Goal: Task Accomplishment & Management: Manage account settings

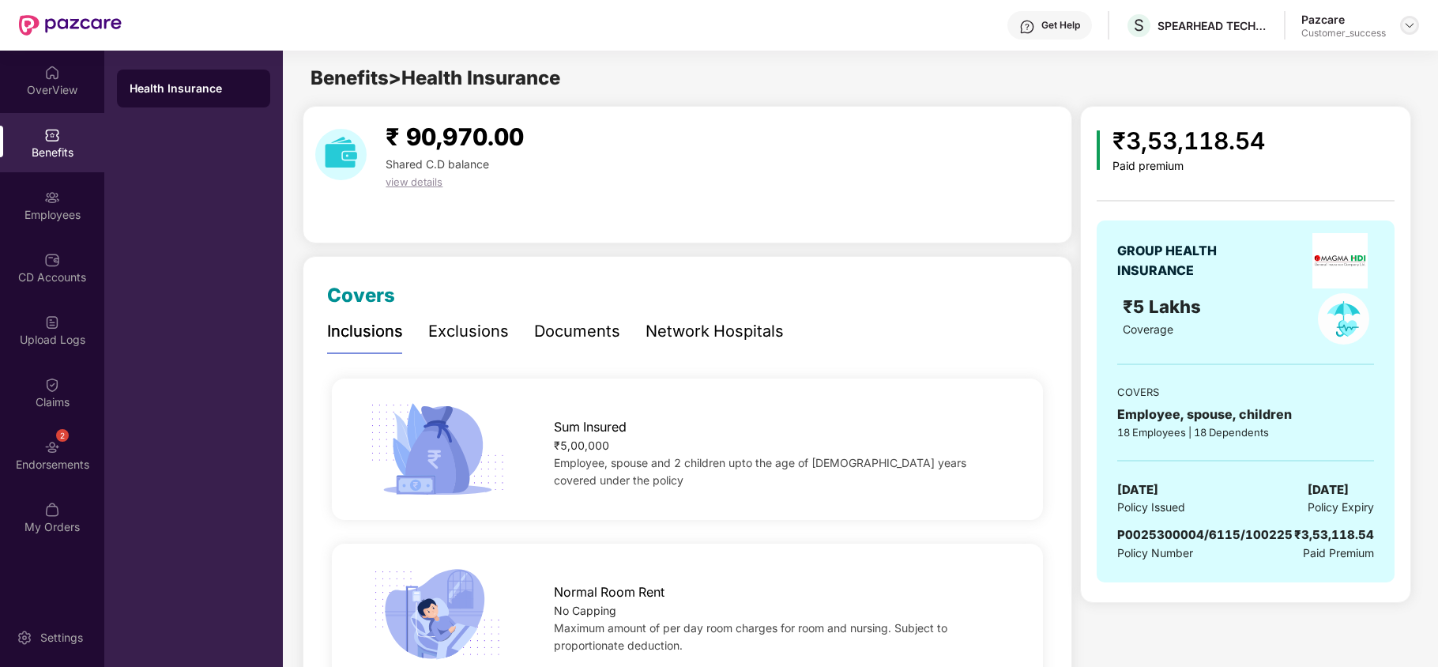
click at [1411, 24] on img at bounding box center [1409, 25] width 13 height 13
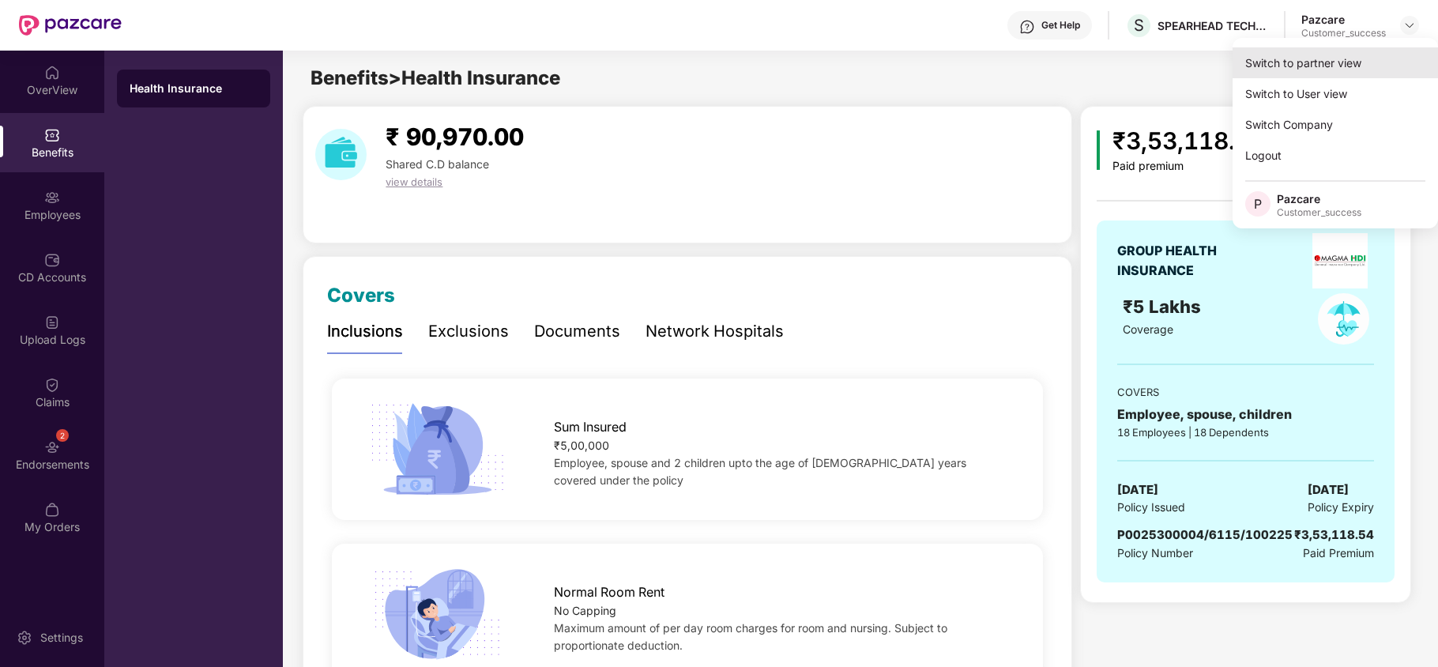
click at [1344, 49] on div "Switch to partner view" at bounding box center [1334, 62] width 205 height 31
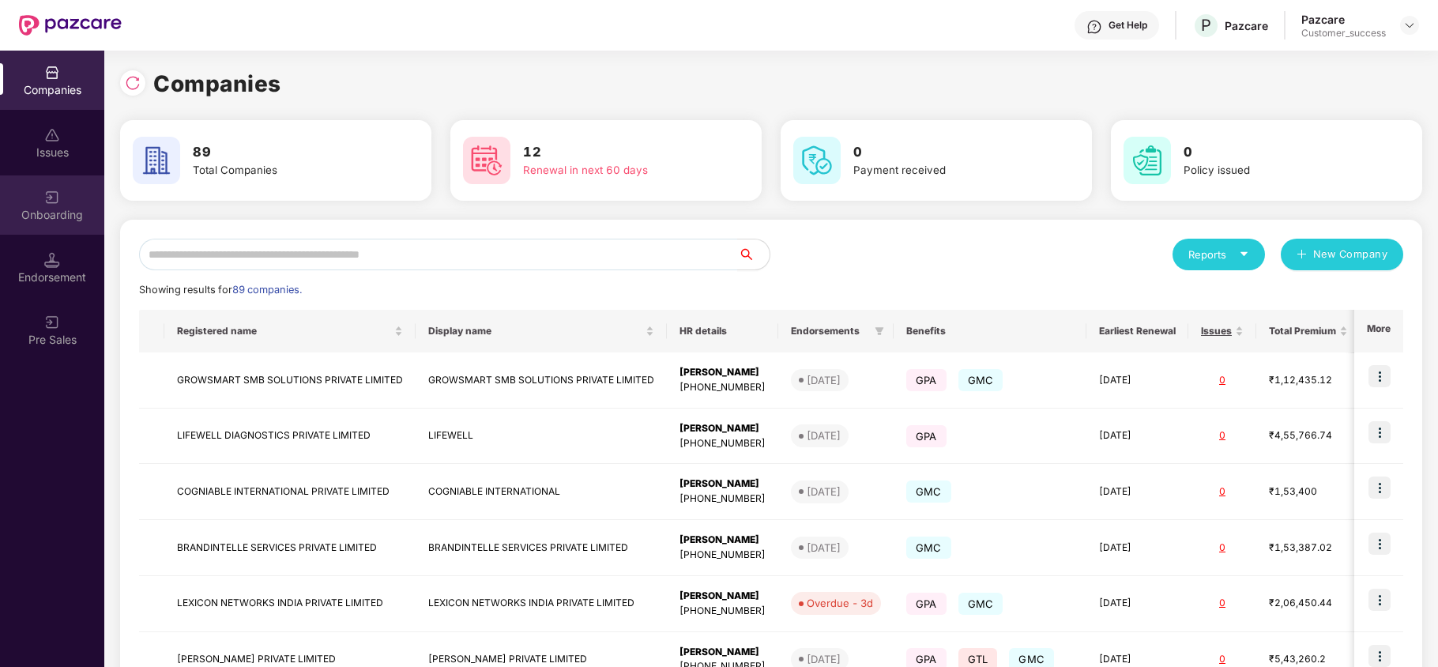
click at [61, 194] on div "Onboarding" at bounding box center [52, 204] width 104 height 59
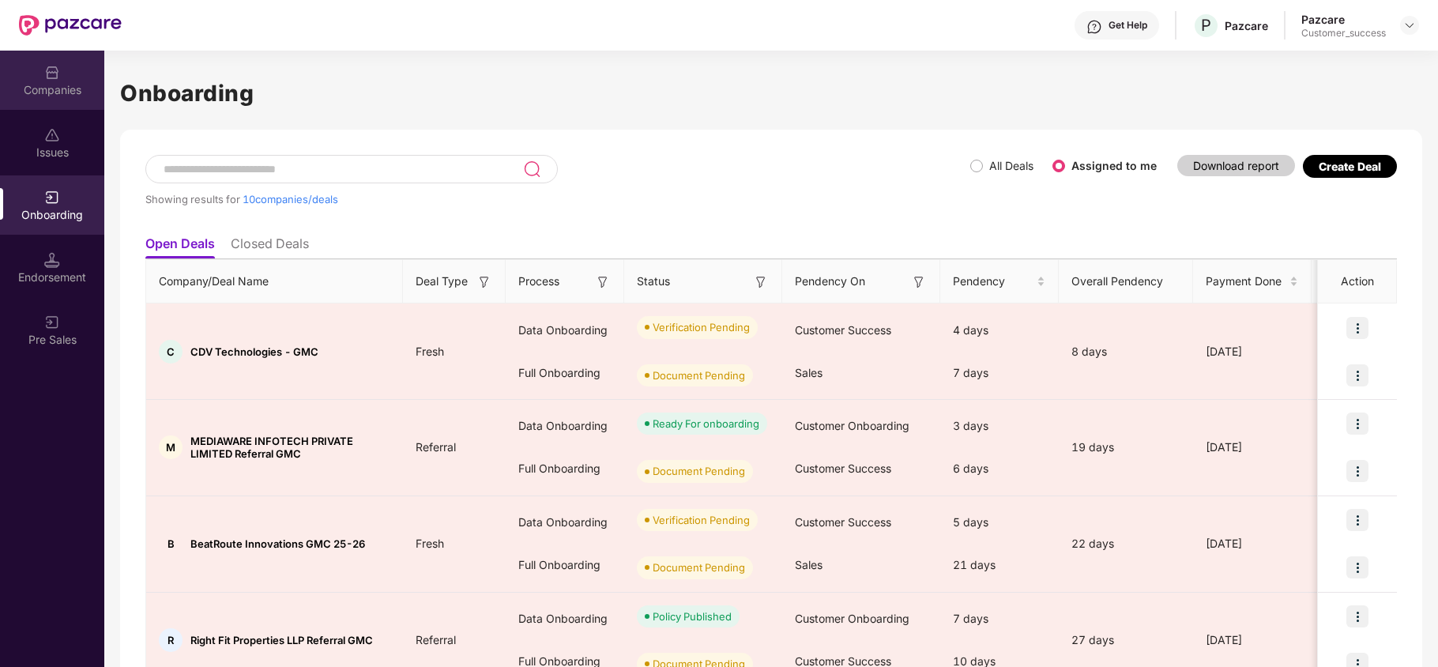
click at [38, 99] on div "Companies" at bounding box center [52, 80] width 104 height 59
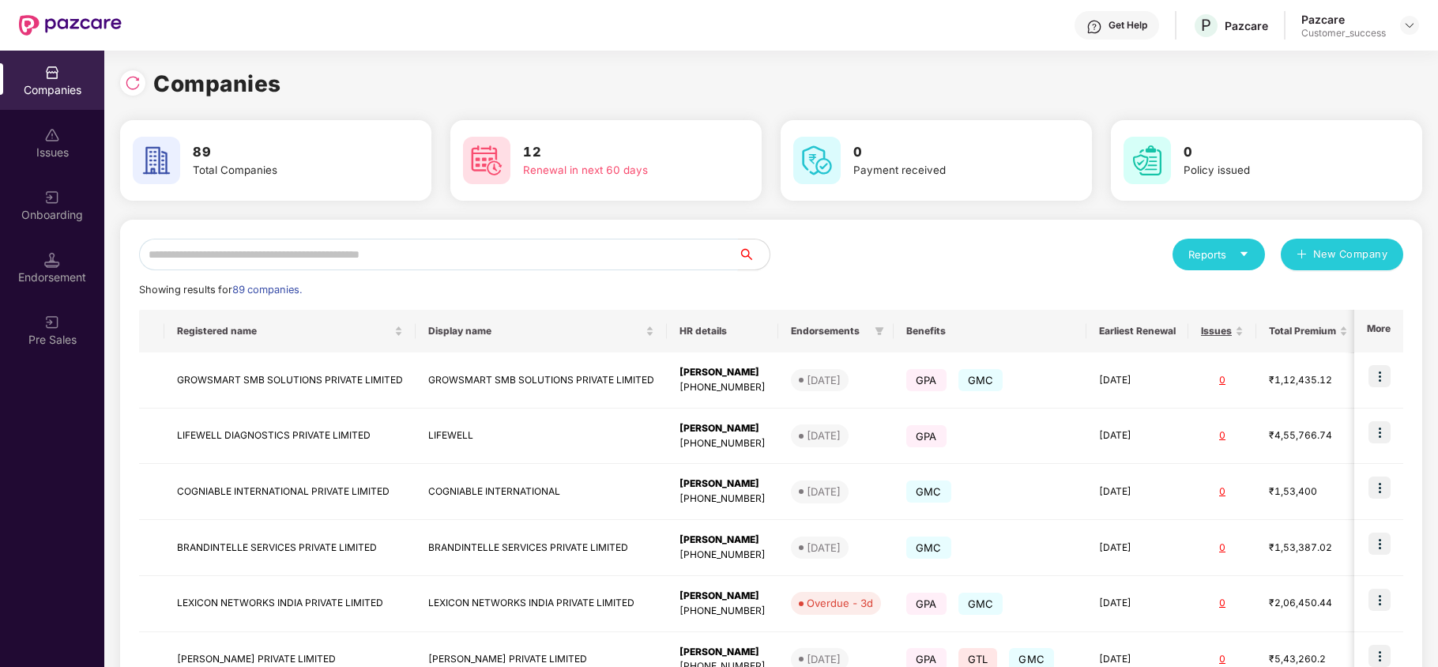
click at [395, 250] on input "text" at bounding box center [438, 255] width 599 height 32
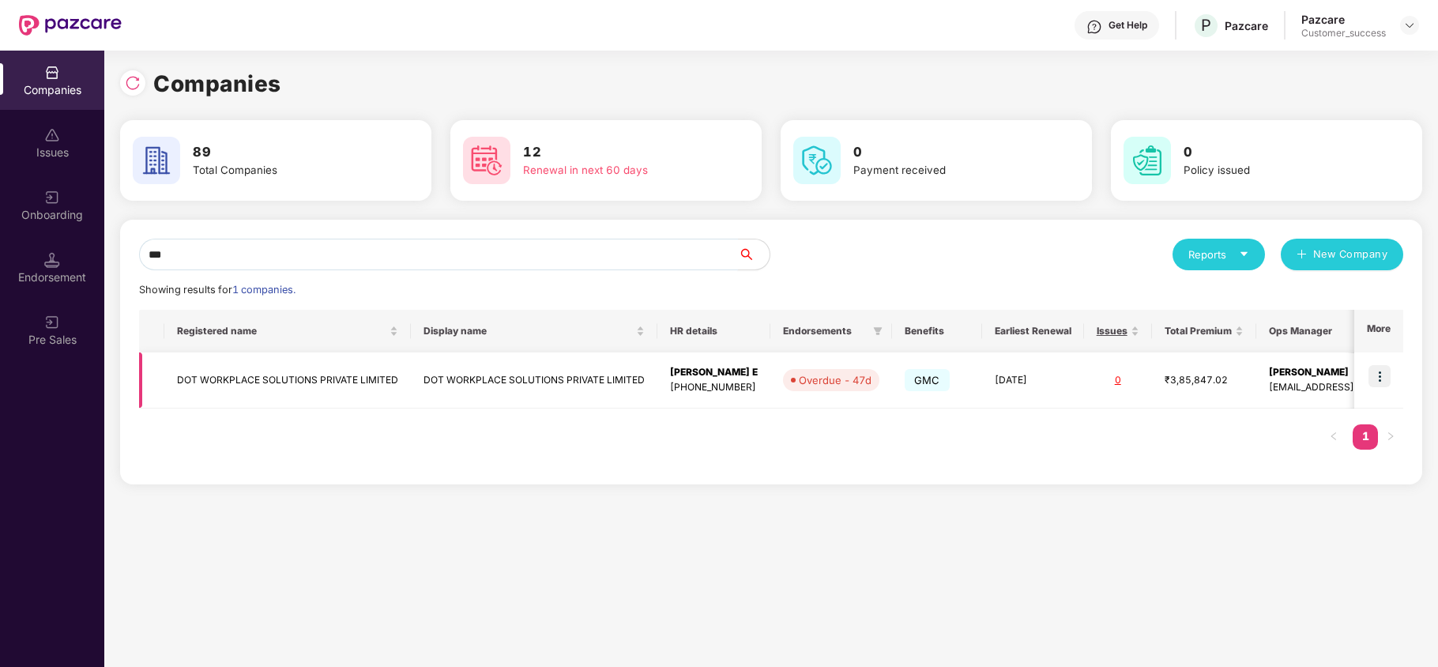
type input "***"
click at [1375, 374] on img at bounding box center [1379, 376] width 22 height 22
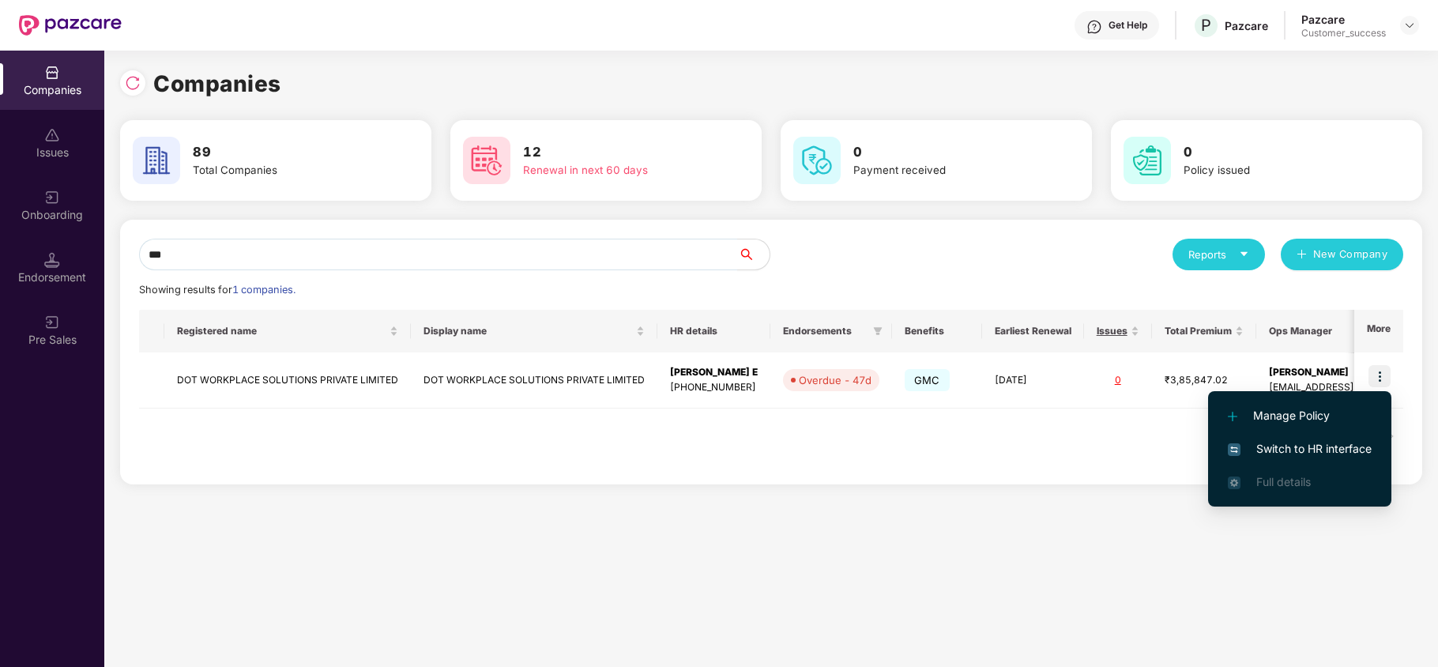
click at [1340, 441] on span "Switch to HR interface" at bounding box center [1300, 448] width 144 height 17
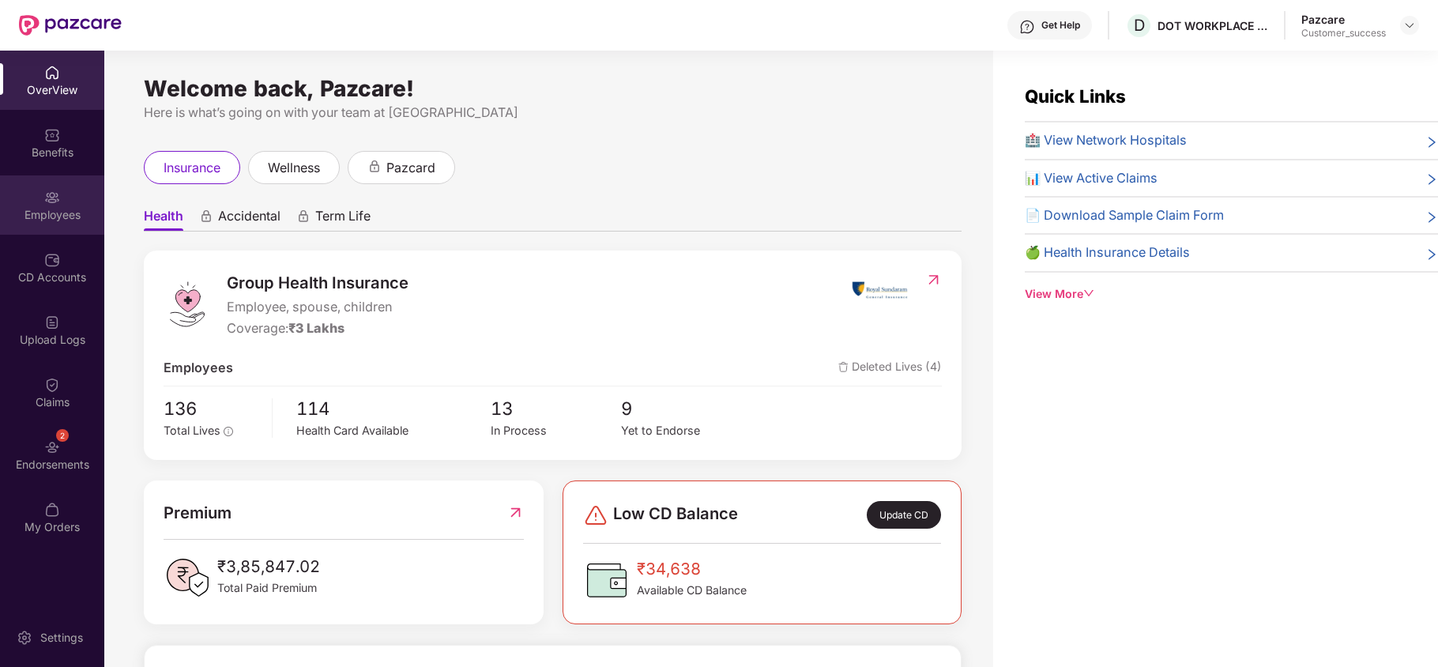
click at [36, 202] on div "Employees" at bounding box center [52, 204] width 104 height 59
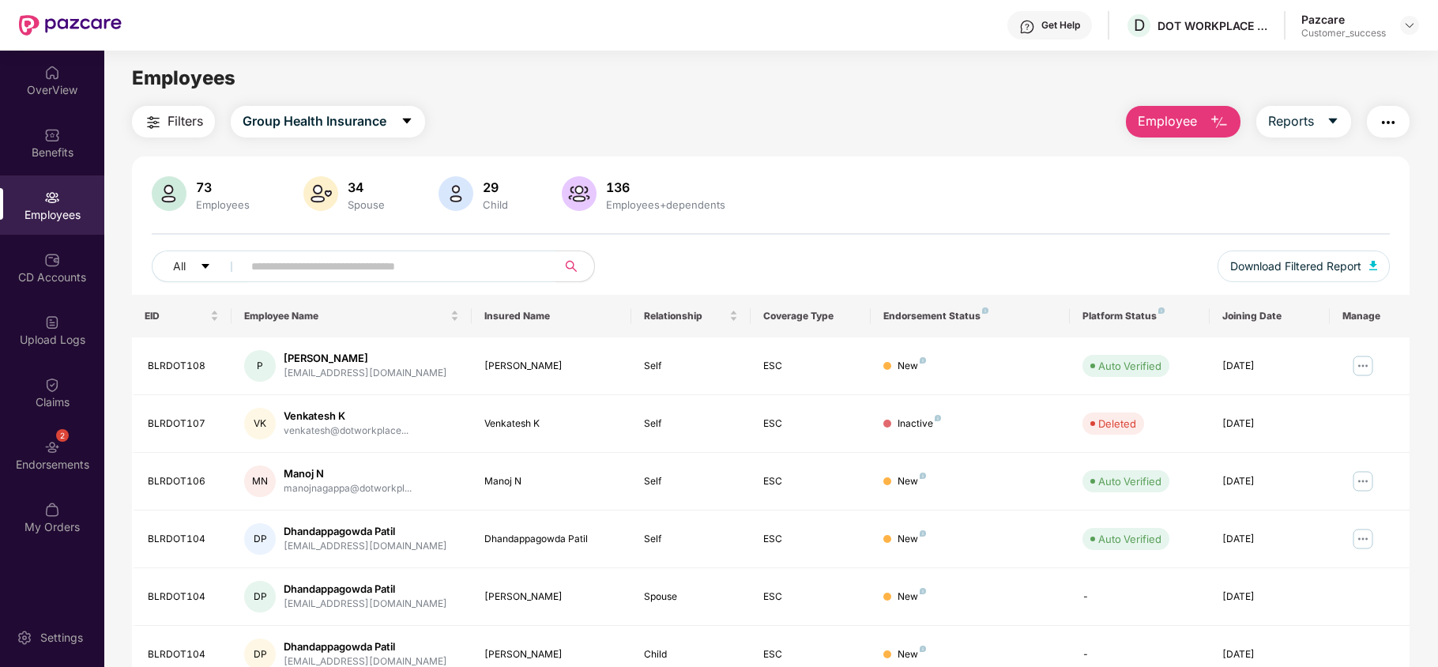
click at [36, 202] on div "Employees" at bounding box center [52, 204] width 104 height 59
click at [43, 469] on div "Endorsements" at bounding box center [52, 465] width 104 height 16
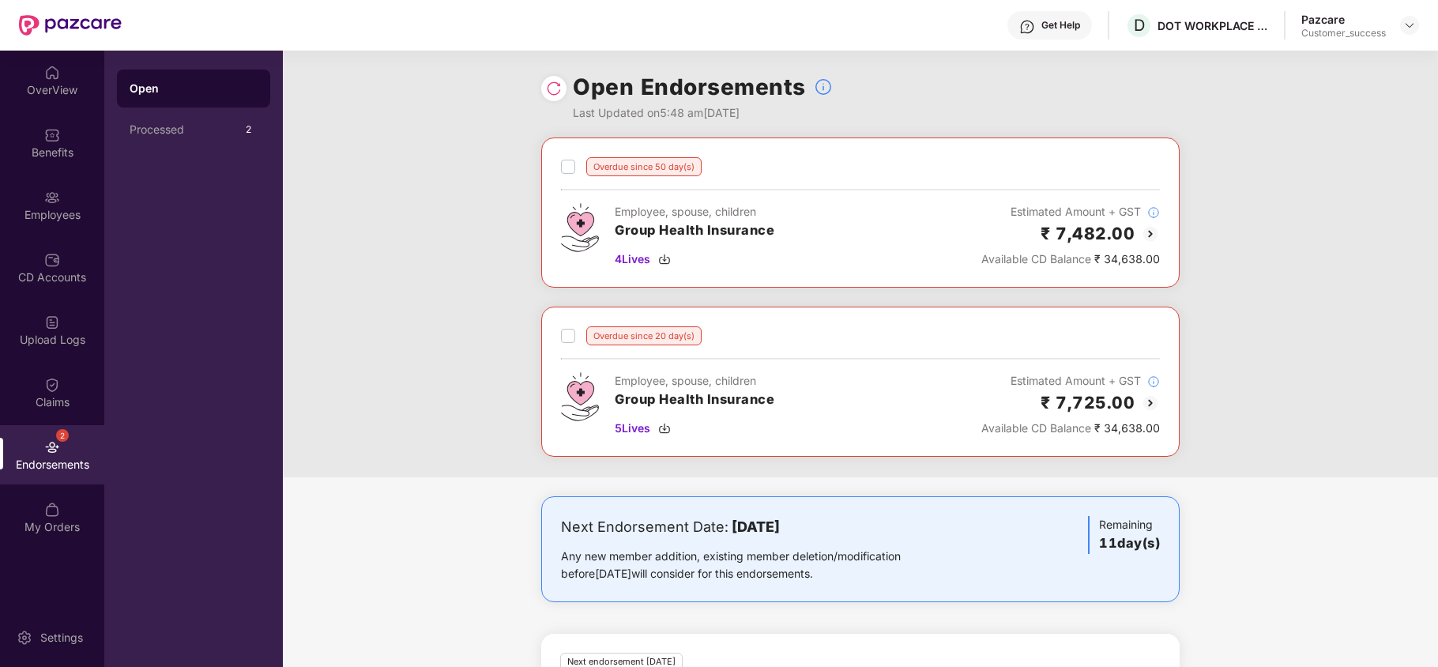
scroll to position [139, 0]
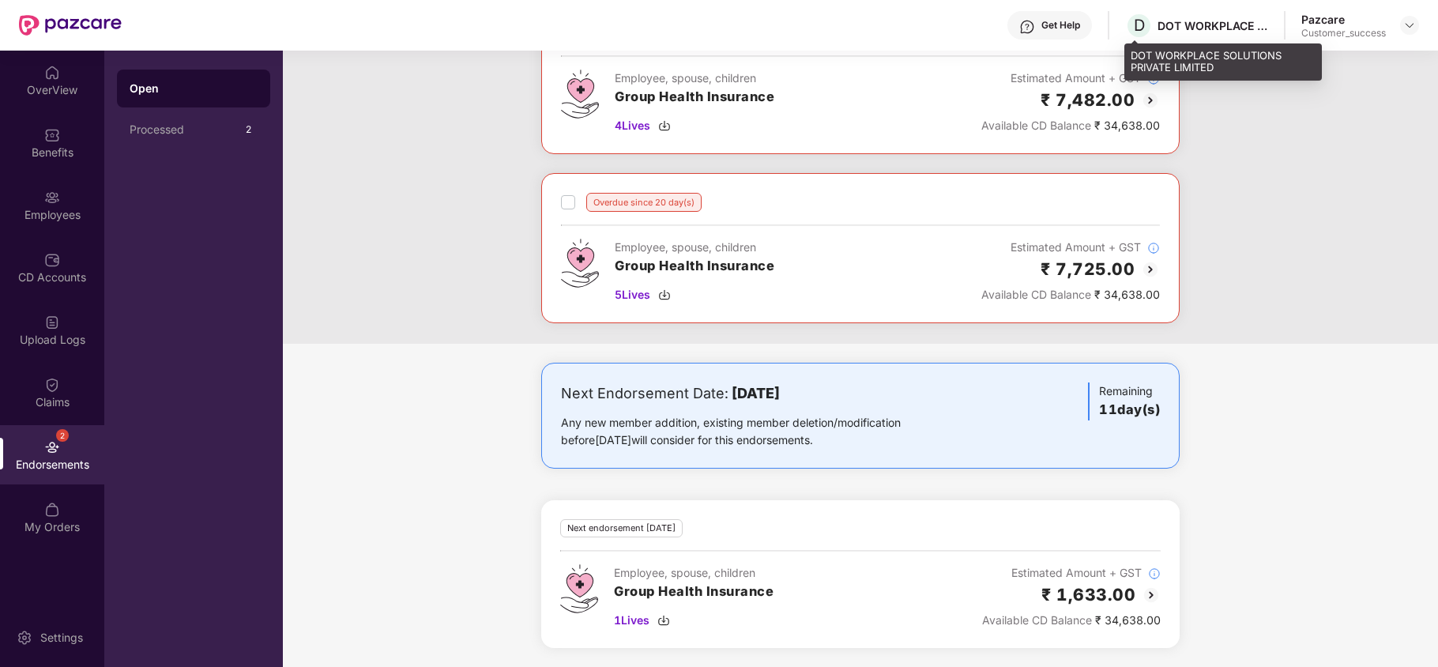
click at [1138, 57] on div "DOT WORKPLACE SOLUTIONS PRIVATE LIMITED" at bounding box center [1223, 61] width 198 height 37
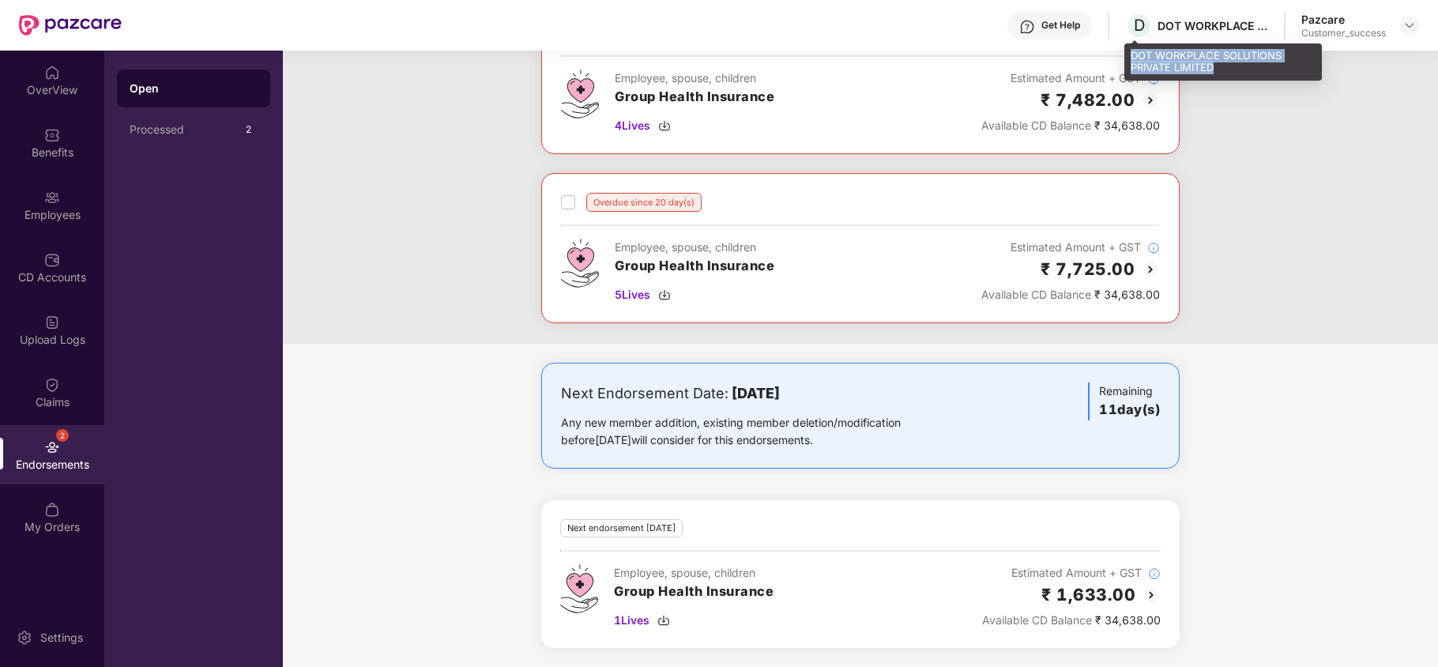
copy div "DOT WORKPLACE SOLUTIONS PRIVATE LIMITED"
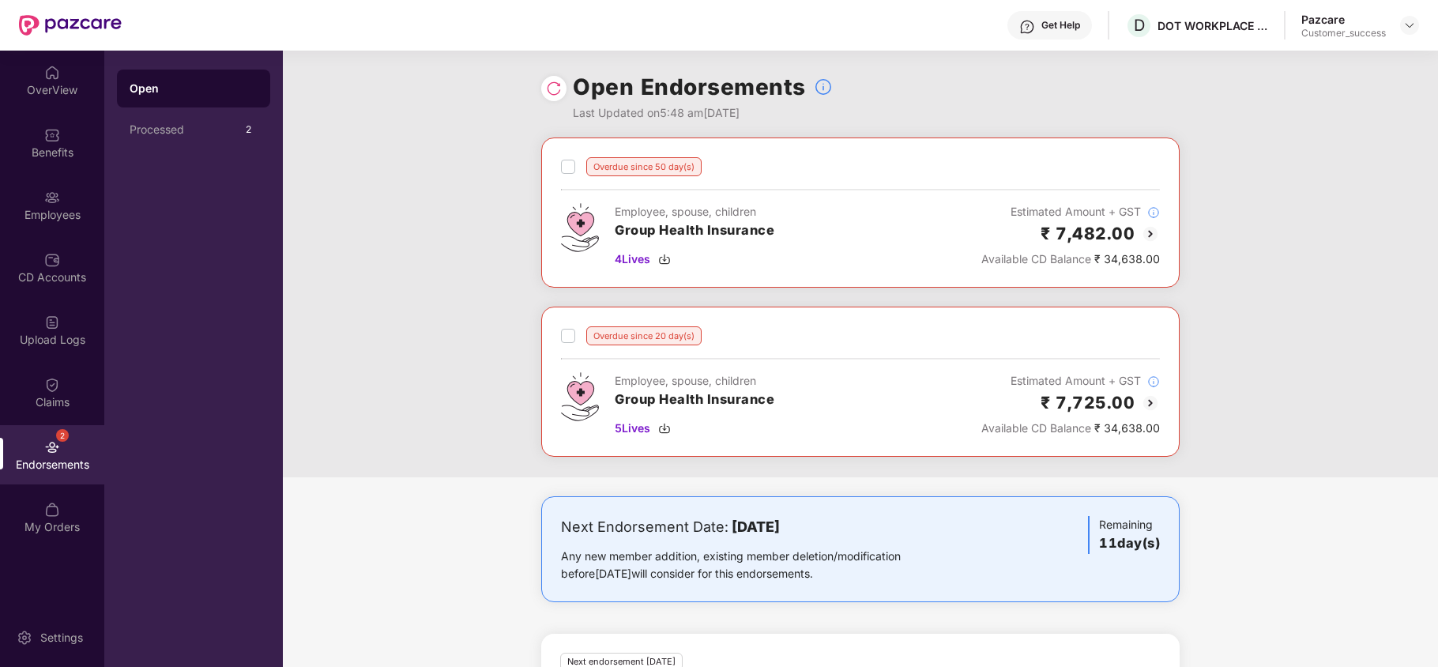
click at [1142, 235] on img at bounding box center [1150, 233] width 19 height 19
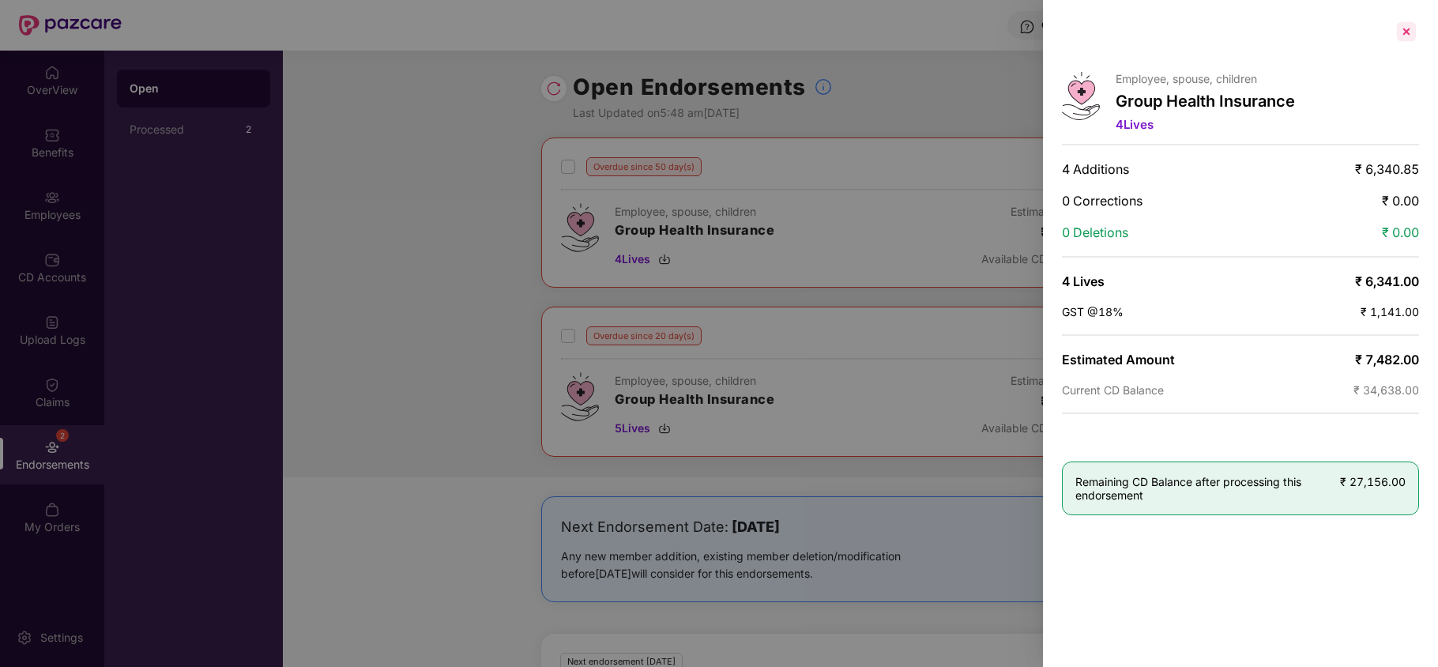
click at [1403, 32] on div at bounding box center [1406, 31] width 25 height 25
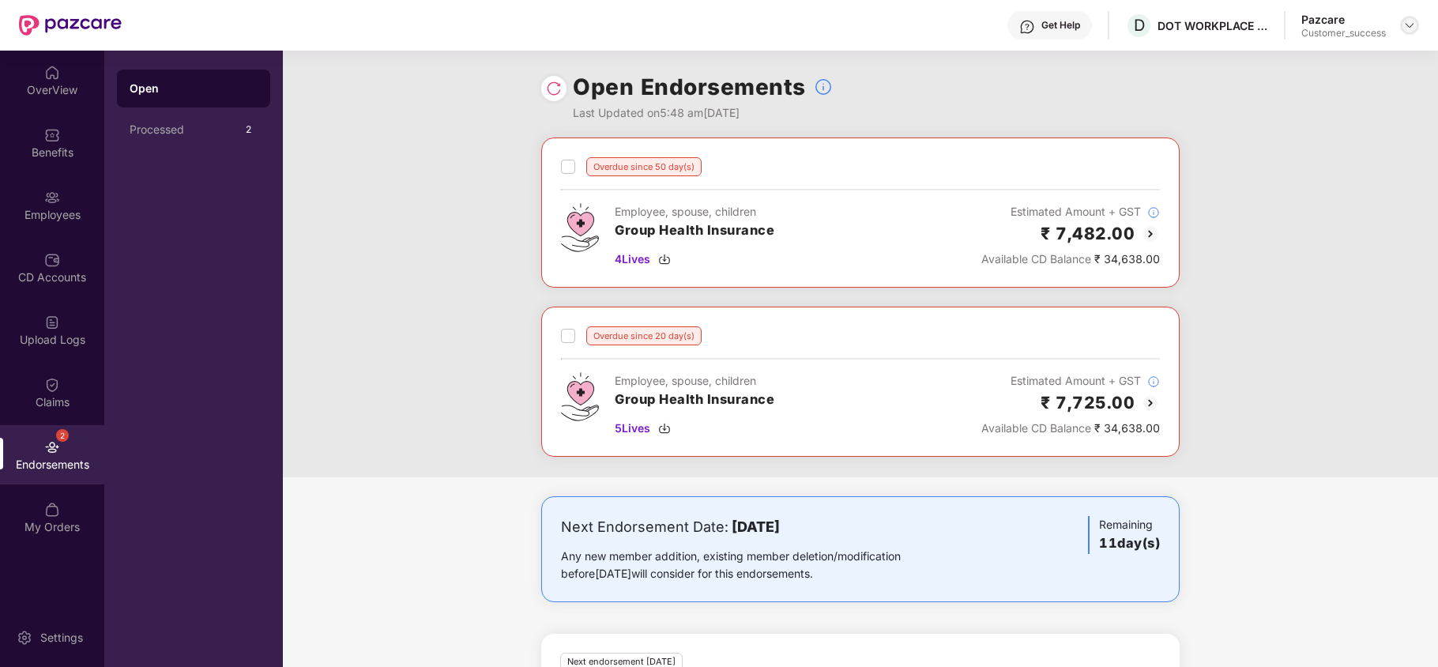
click at [1407, 29] on img at bounding box center [1409, 25] width 13 height 13
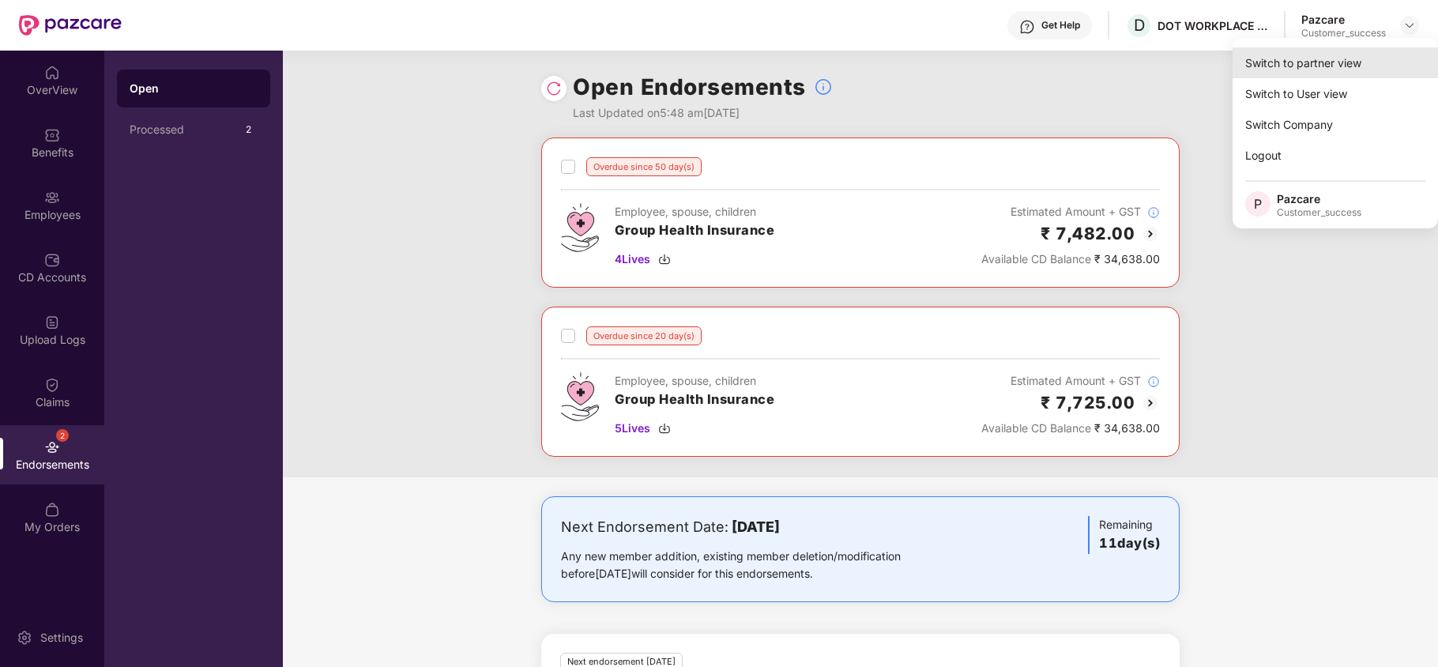
click at [1370, 67] on div "Switch to partner view" at bounding box center [1334, 62] width 205 height 31
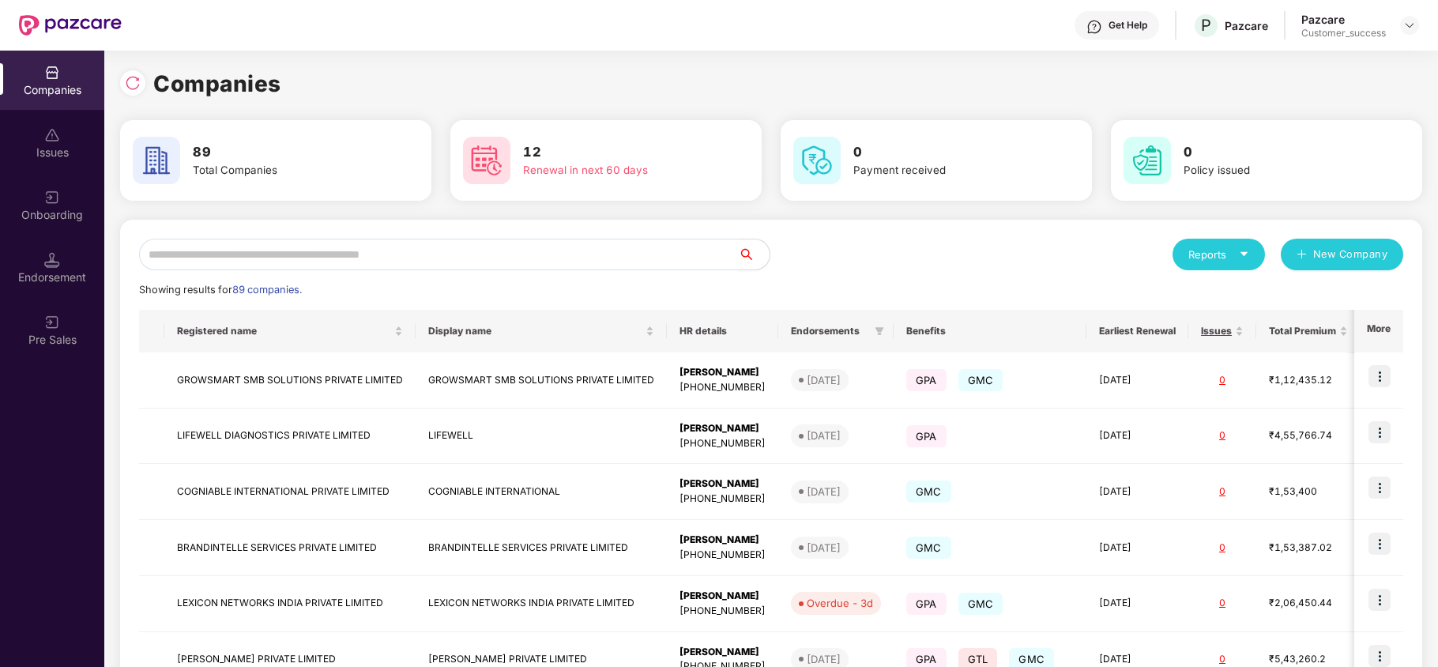
click at [481, 264] on input "text" at bounding box center [438, 255] width 599 height 32
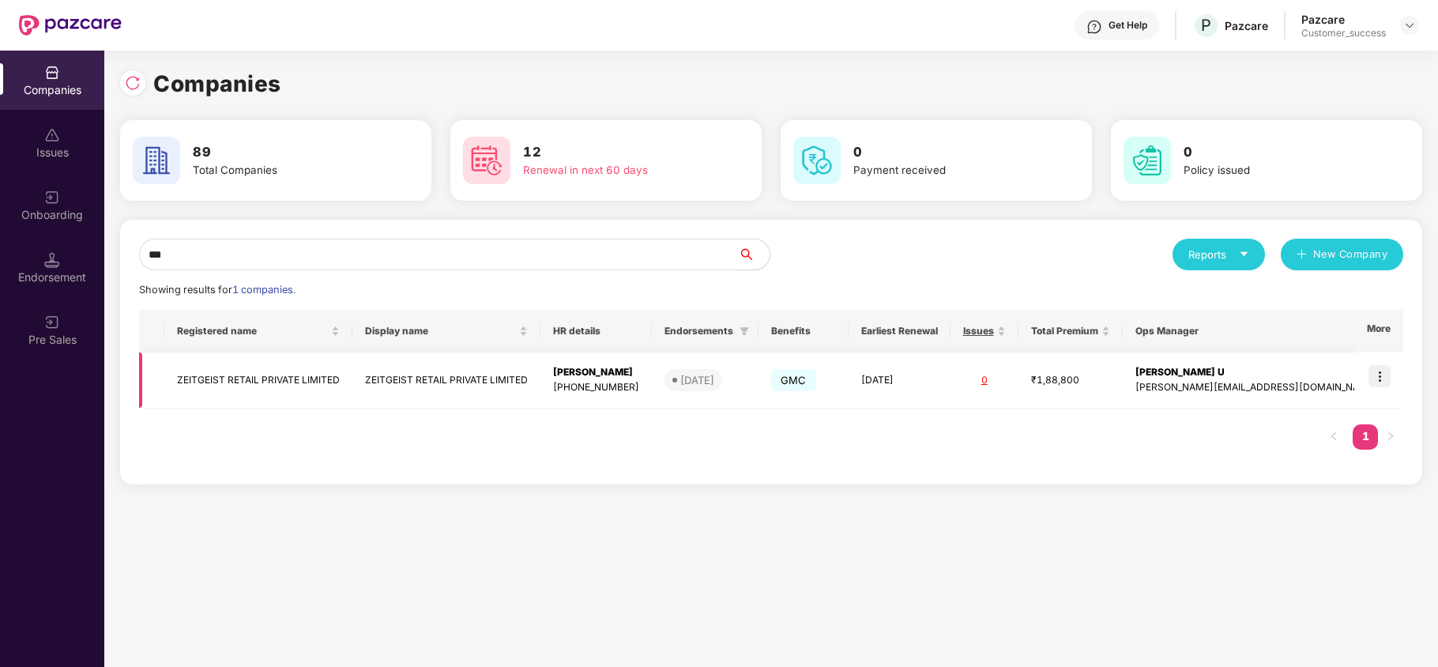
type input "***"
click at [1378, 367] on img at bounding box center [1379, 376] width 22 height 22
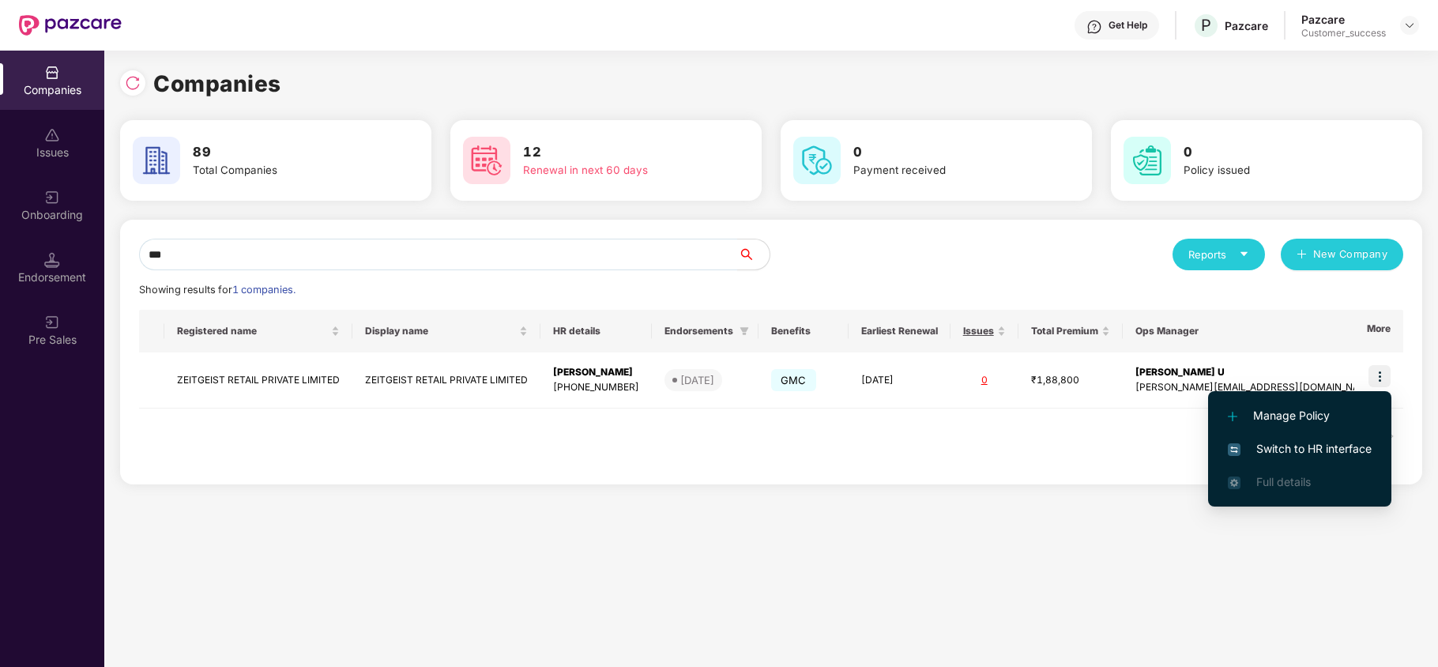
click at [1294, 450] on span "Switch to HR interface" at bounding box center [1300, 448] width 144 height 17
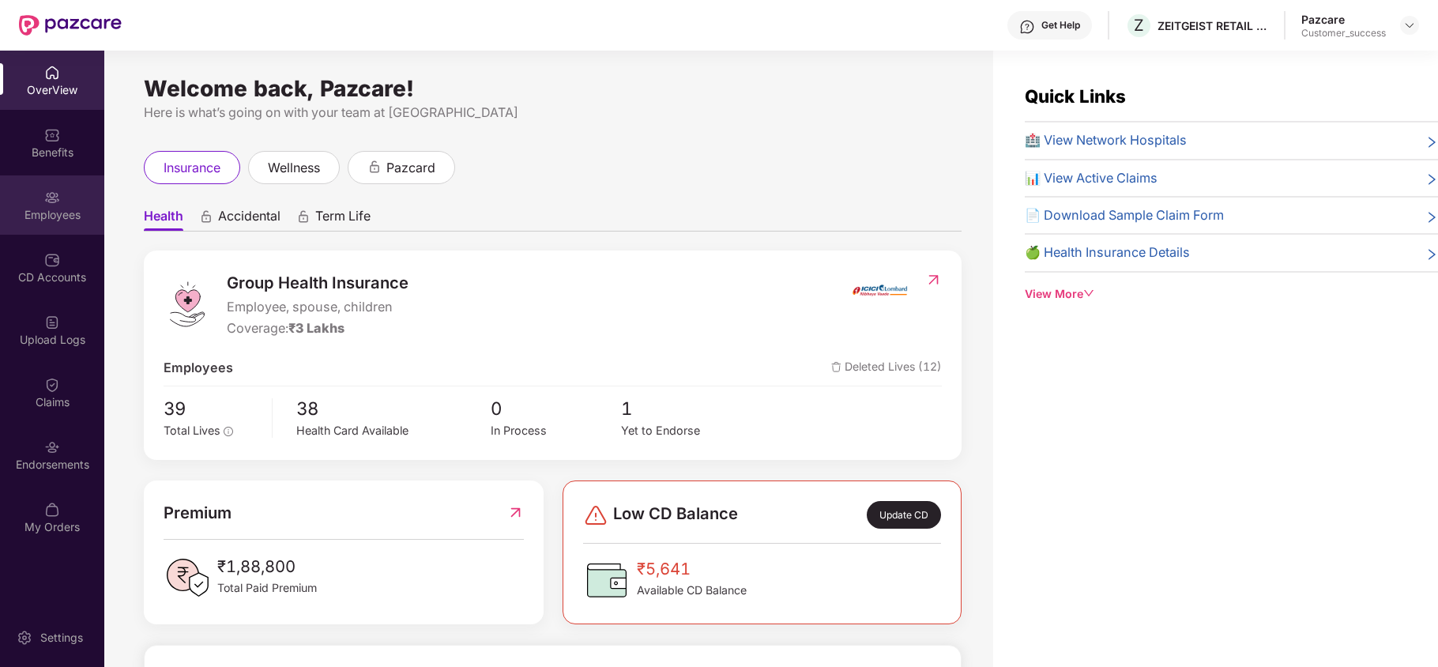
click at [63, 194] on div "Employees" at bounding box center [52, 204] width 104 height 59
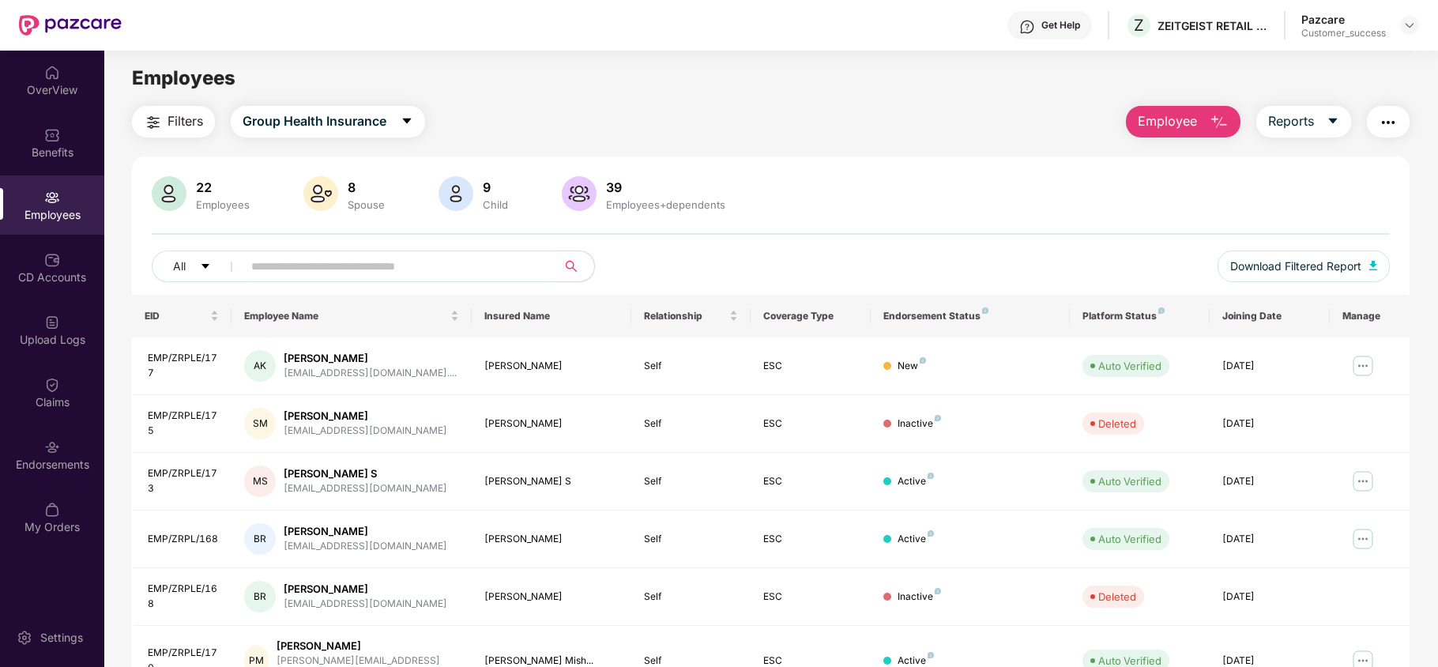
click at [1185, 103] on main "Employees Filters Group Health Insurance Employee Reports 22 Employees 8 Spouse…" at bounding box center [770, 384] width 1333 height 667
drag, startPoint x: 1176, startPoint y: 118, endPoint x: 1168, endPoint y: 133, distance: 17.3
click at [1176, 118] on span "Employee" at bounding box center [1167, 121] width 59 height 20
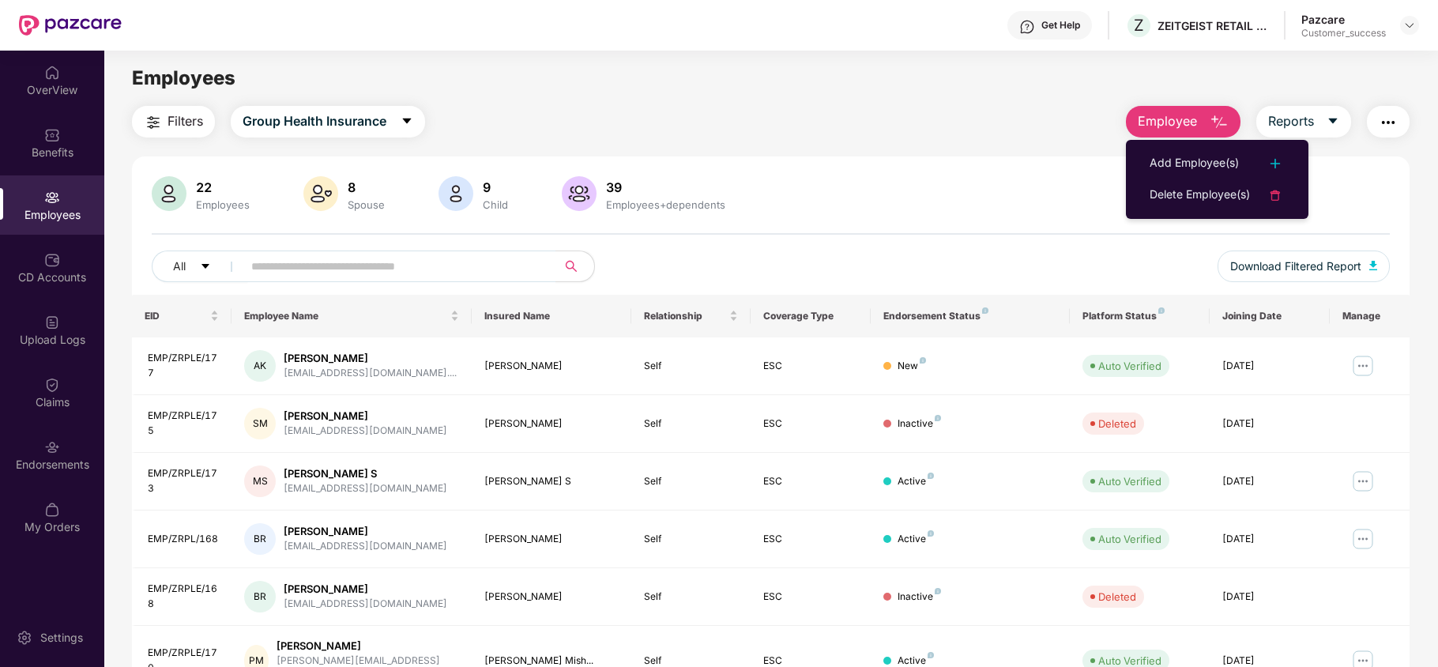
click at [1165, 141] on ul "Add Employee(s) Delete Employee(s)" at bounding box center [1217, 179] width 183 height 79
click at [1164, 161] on div "Add Employee(s)" at bounding box center [1194, 163] width 89 height 19
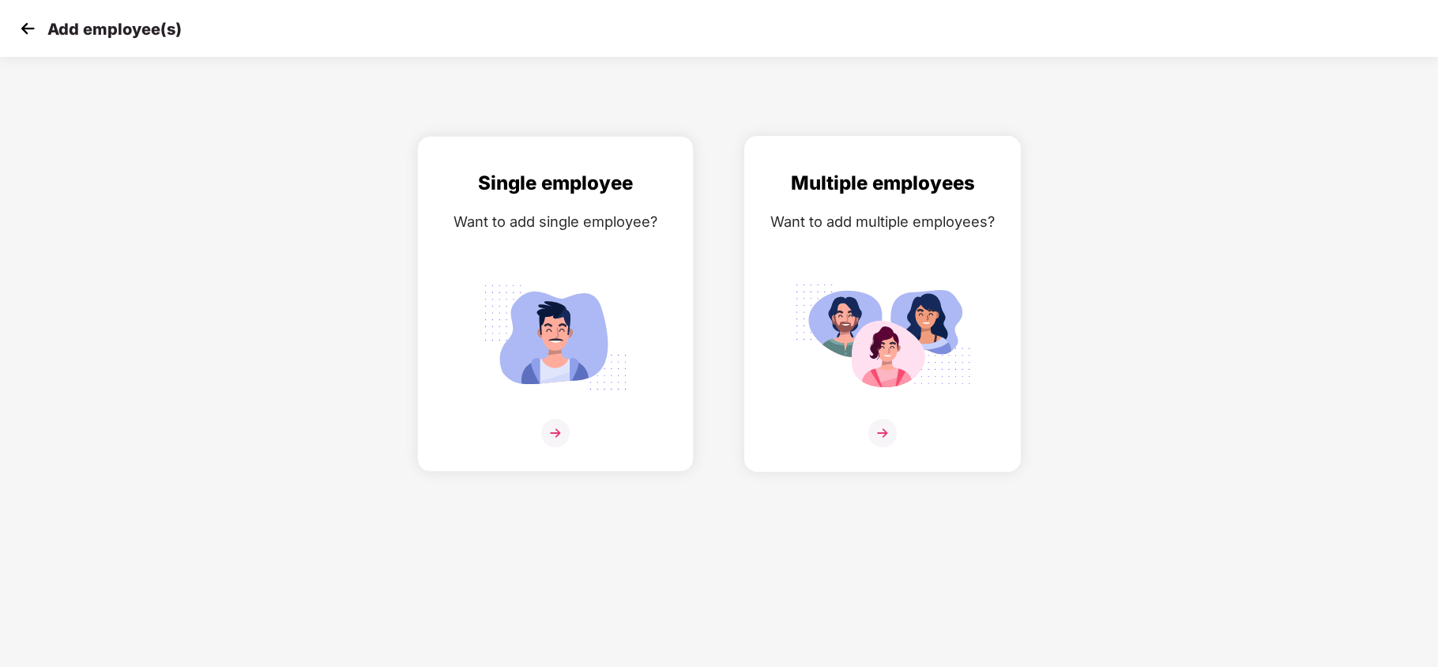
click at [886, 201] on div "Multiple employees Want to add multiple employees?" at bounding box center [882, 317] width 243 height 299
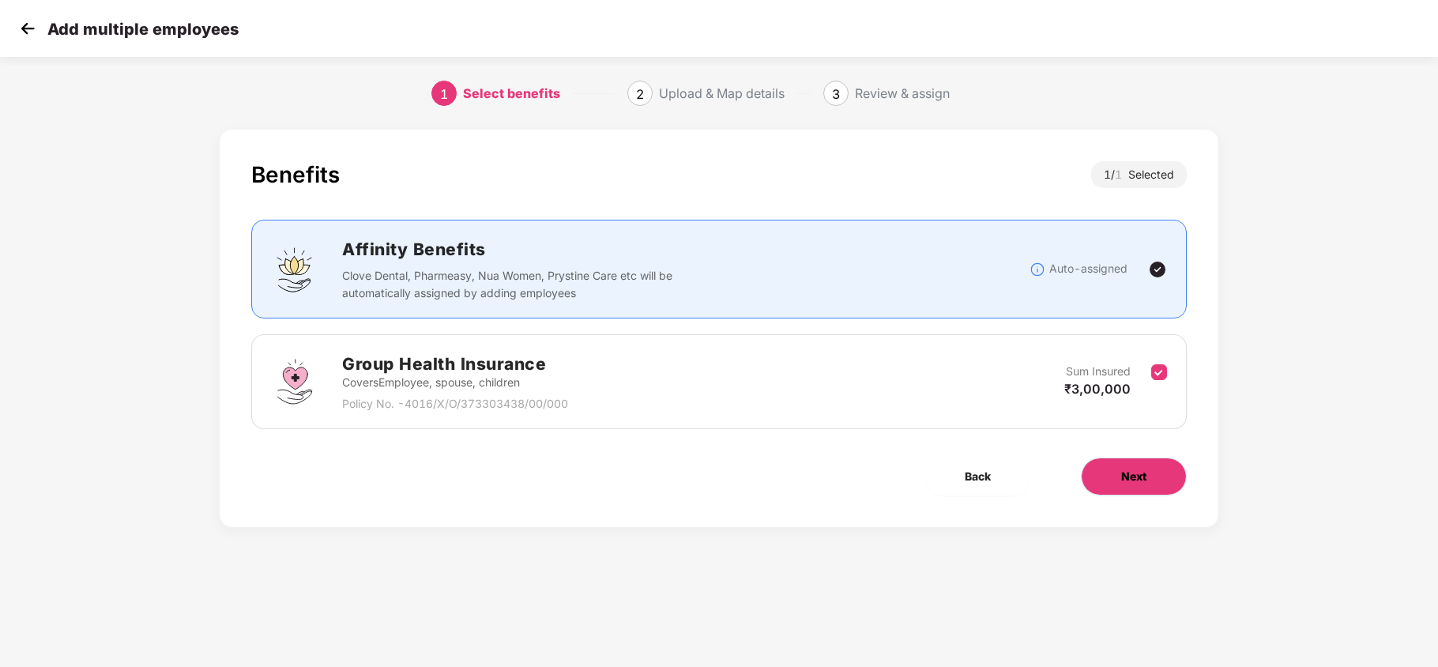
click at [1138, 469] on button "Next" at bounding box center [1134, 476] width 106 height 38
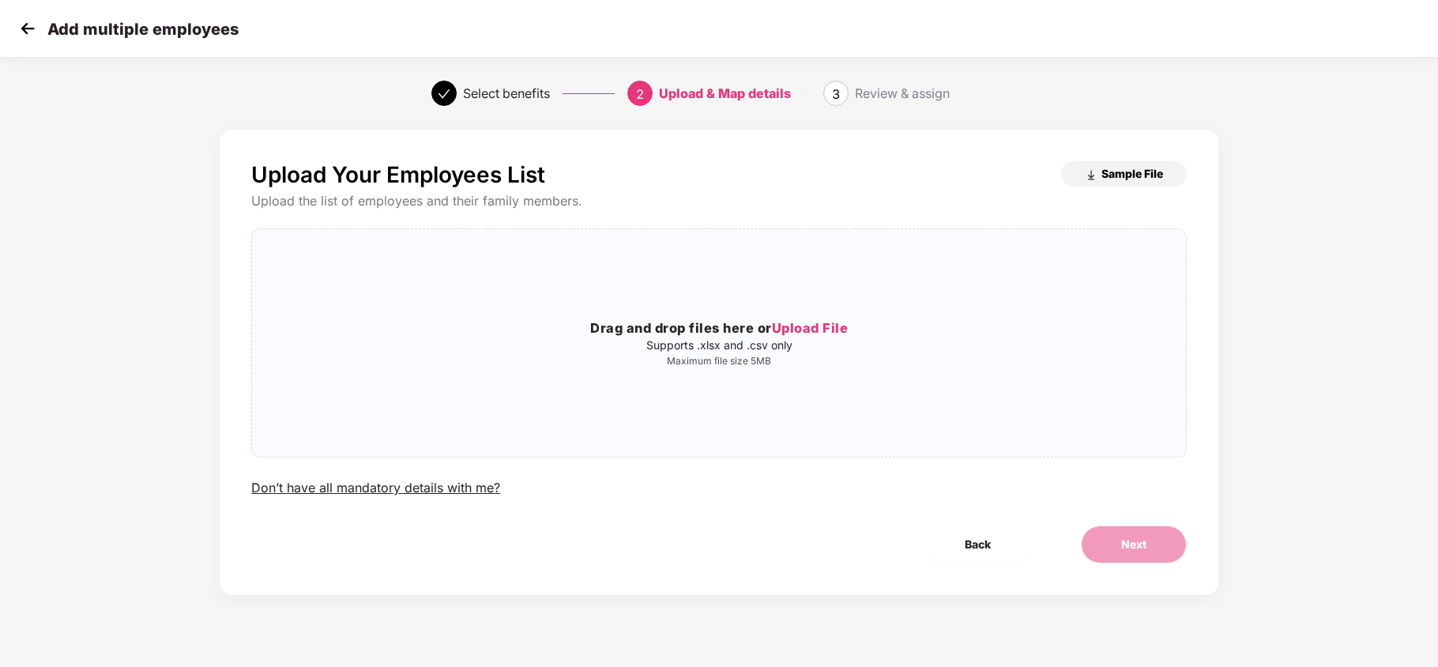
click at [1123, 175] on span "Sample File" at bounding box center [1132, 173] width 62 height 15
click at [23, 29] on img at bounding box center [28, 29] width 24 height 24
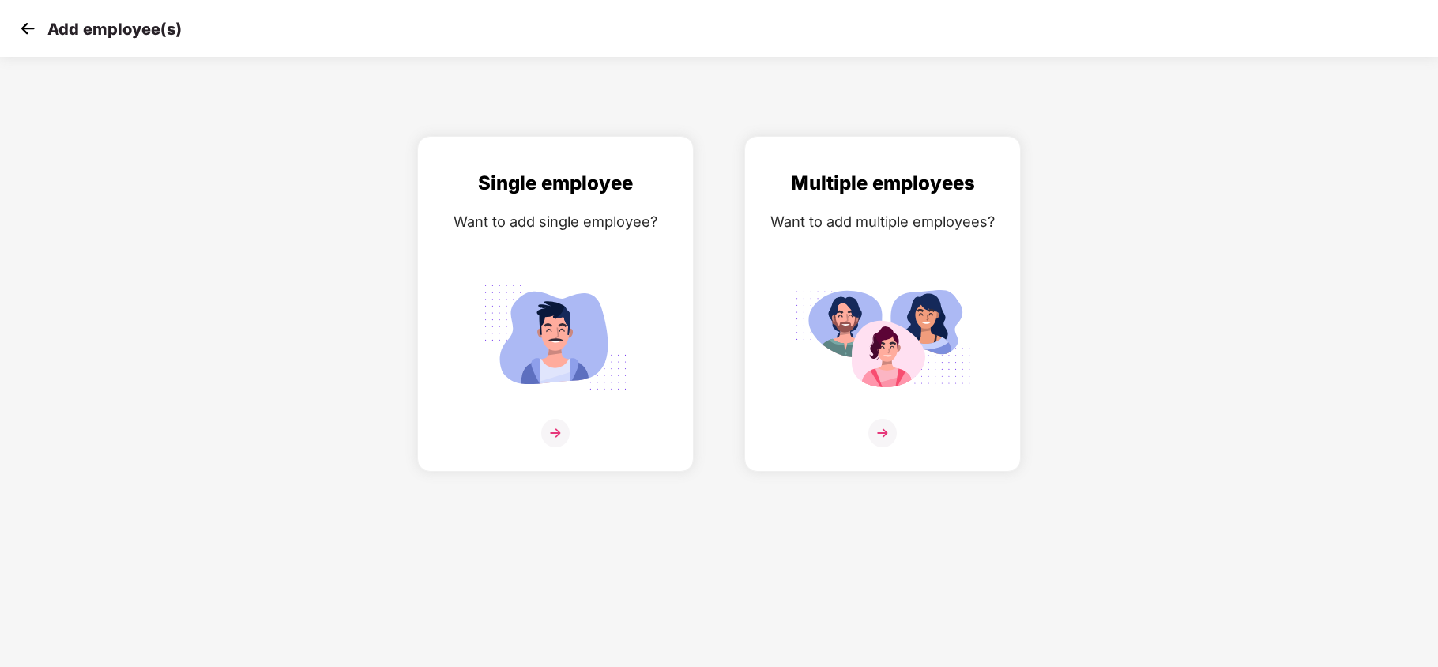
click at [32, 17] on img at bounding box center [28, 29] width 24 height 24
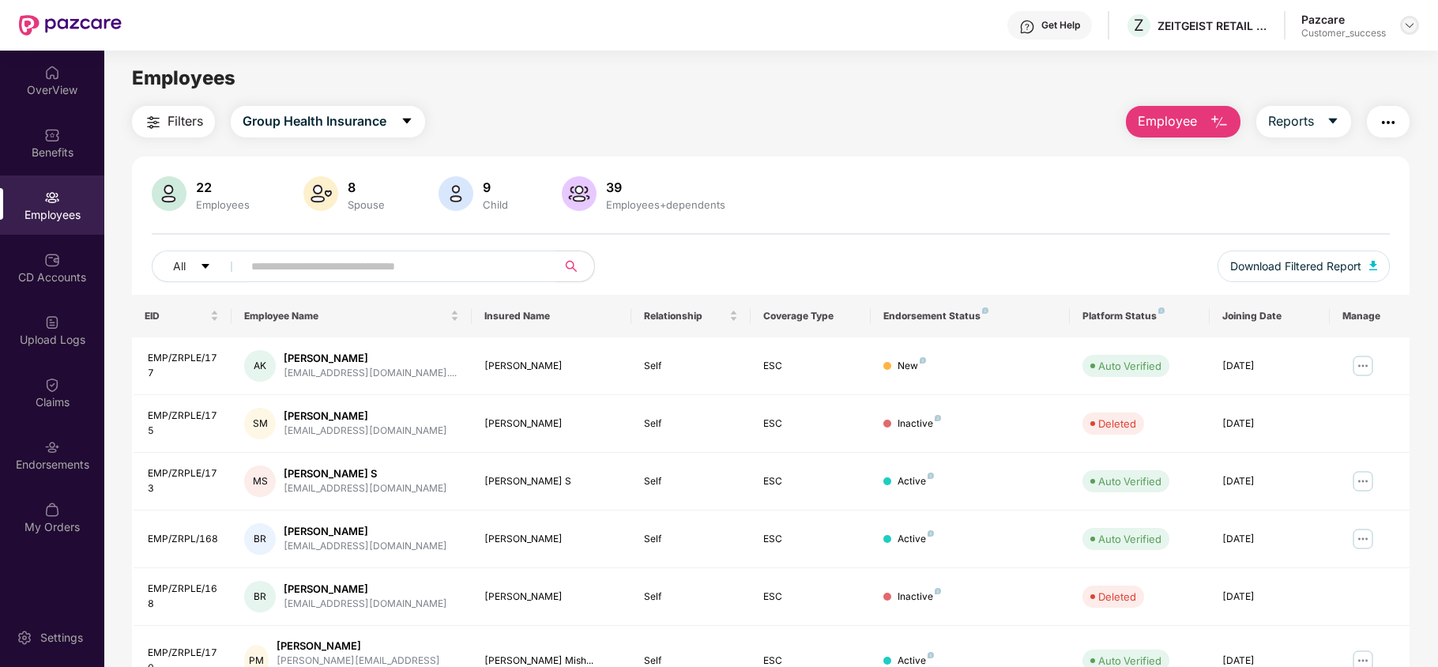
click at [1407, 24] on img at bounding box center [1409, 25] width 13 height 13
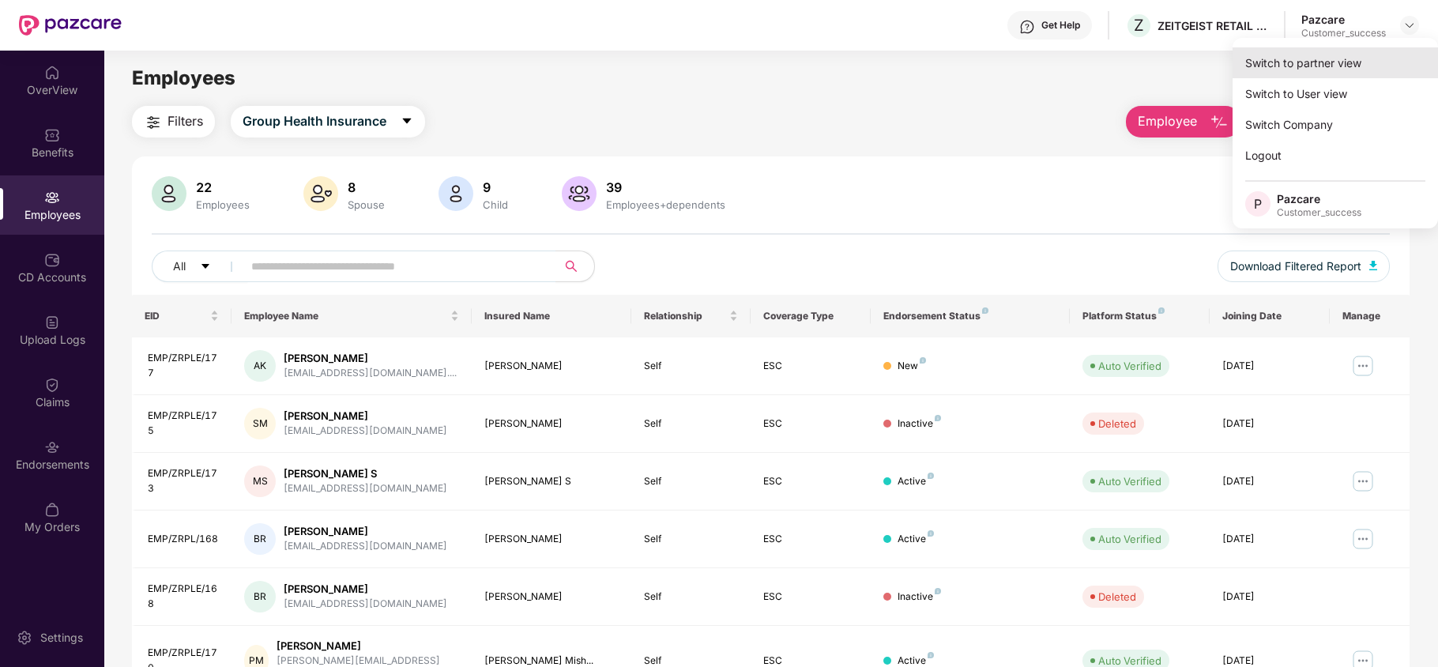
click at [1332, 73] on div "Switch to partner view" at bounding box center [1334, 62] width 205 height 31
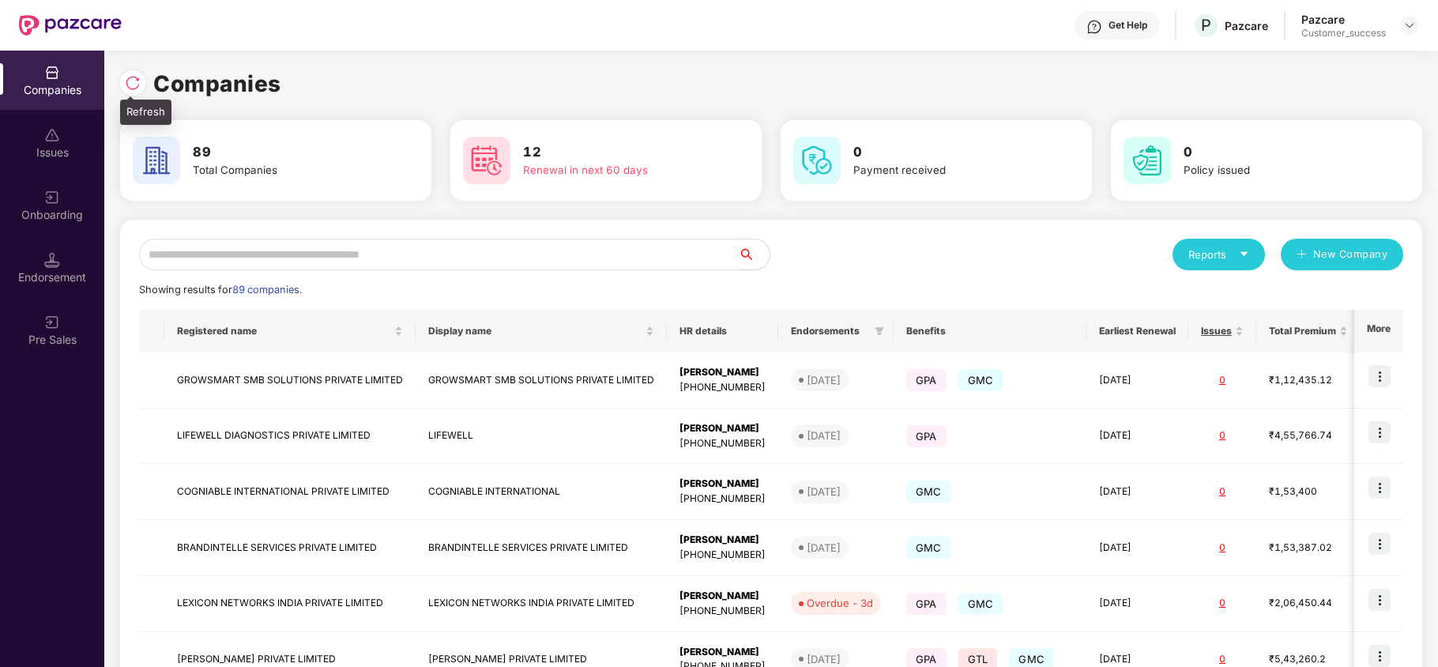
click at [140, 77] on img at bounding box center [133, 83] width 16 height 16
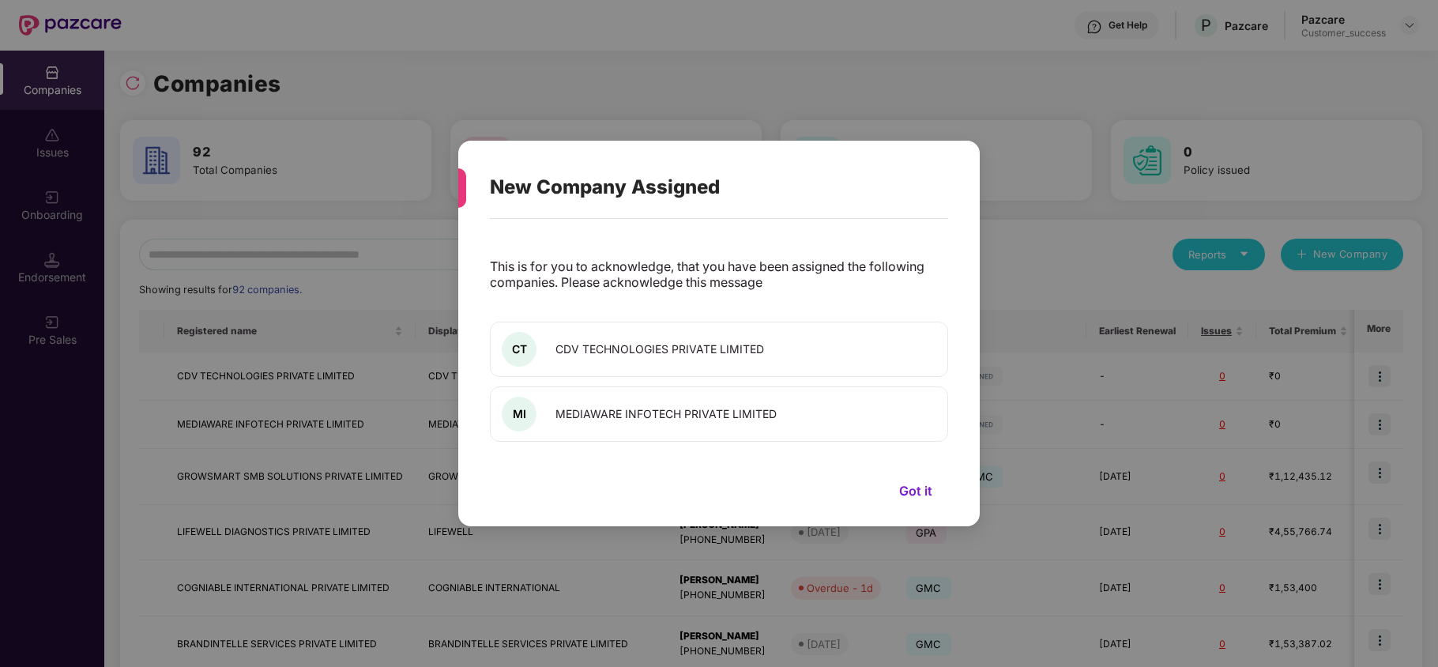
click at [910, 497] on button "Got it" at bounding box center [915, 491] width 65 height 24
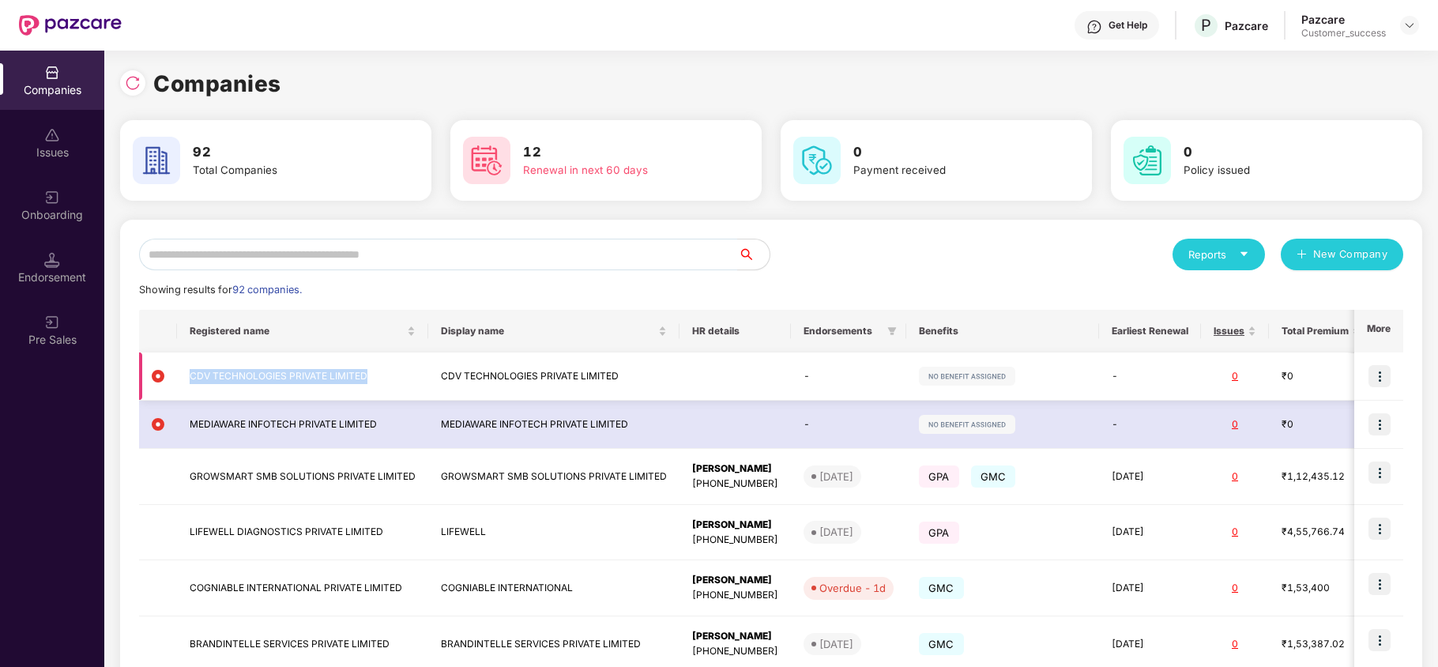
copy td "CDV TECHNOLOGIES PRIVATE LIMITED"
drag, startPoint x: 193, startPoint y: 374, endPoint x: 374, endPoint y: 378, distance: 181.0
click at [374, 378] on td "CDV TECHNOLOGIES PRIVATE LIMITED" at bounding box center [302, 376] width 251 height 48
